Goal: Navigation & Orientation: Go to known website

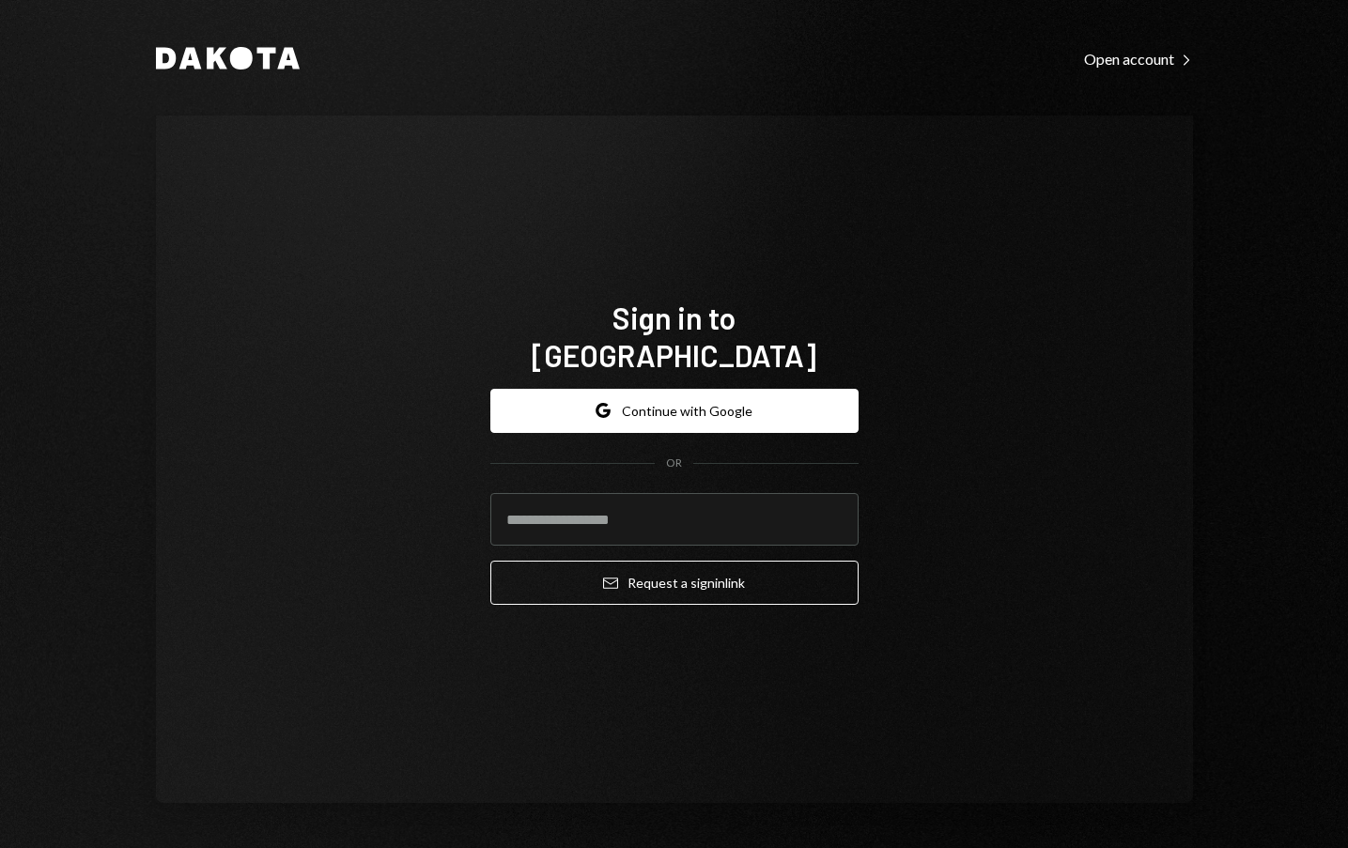
type input "**********"
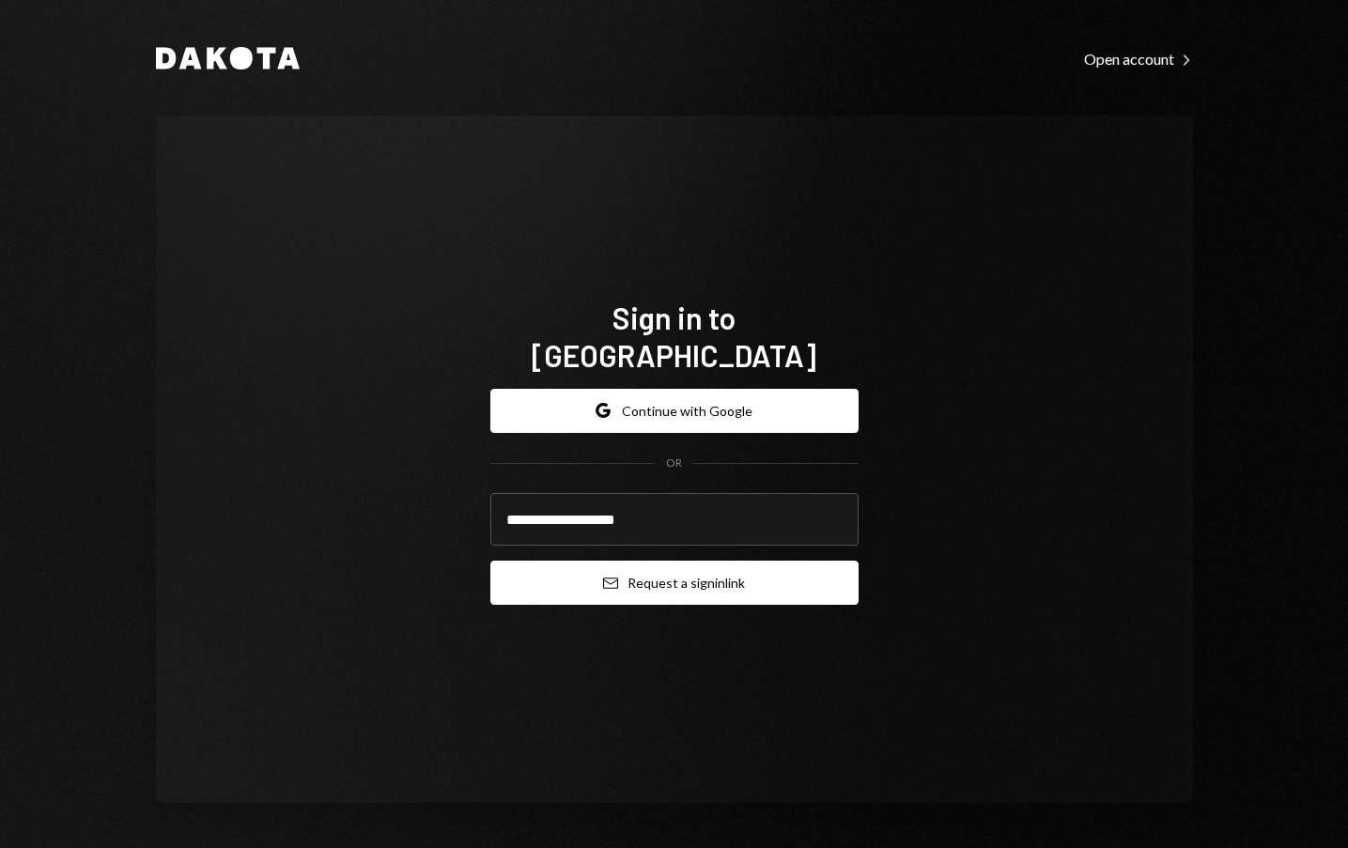
click at [740, 565] on button "Email Request a sign in link" at bounding box center [674, 583] width 368 height 44
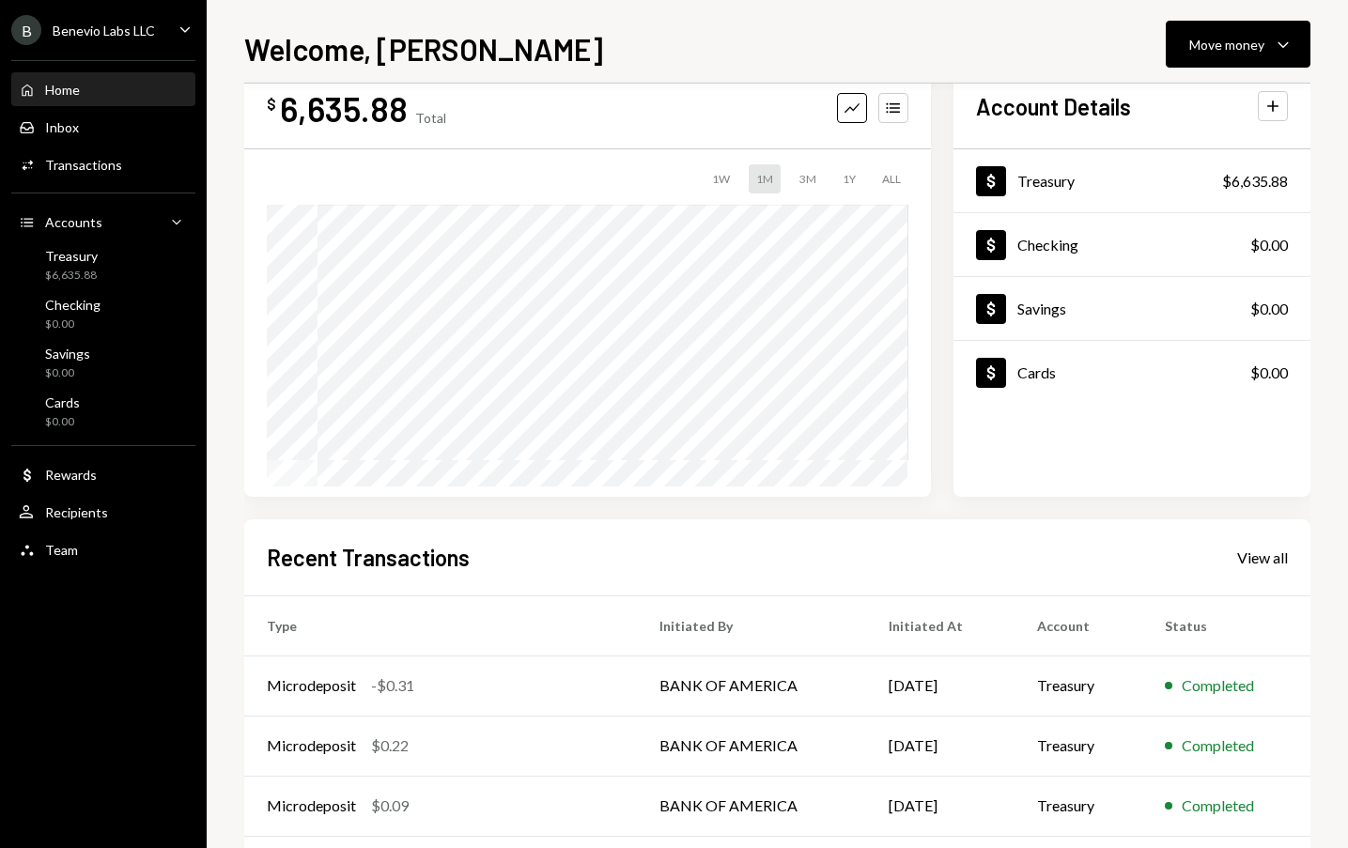
scroll to position [194, 0]
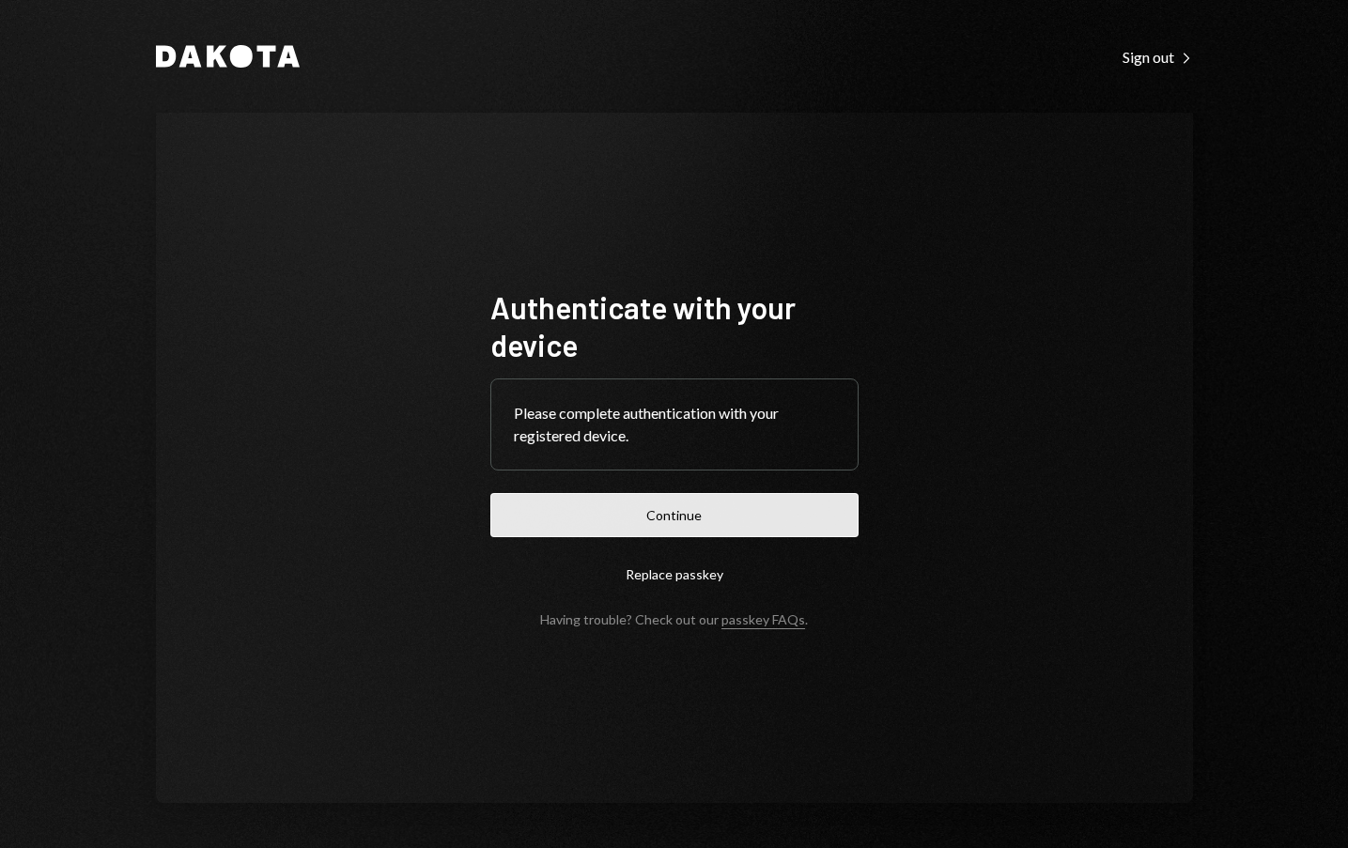
click at [636, 517] on button "Continue" at bounding box center [674, 515] width 368 height 44
